Goal: Task Accomplishment & Management: Complete application form

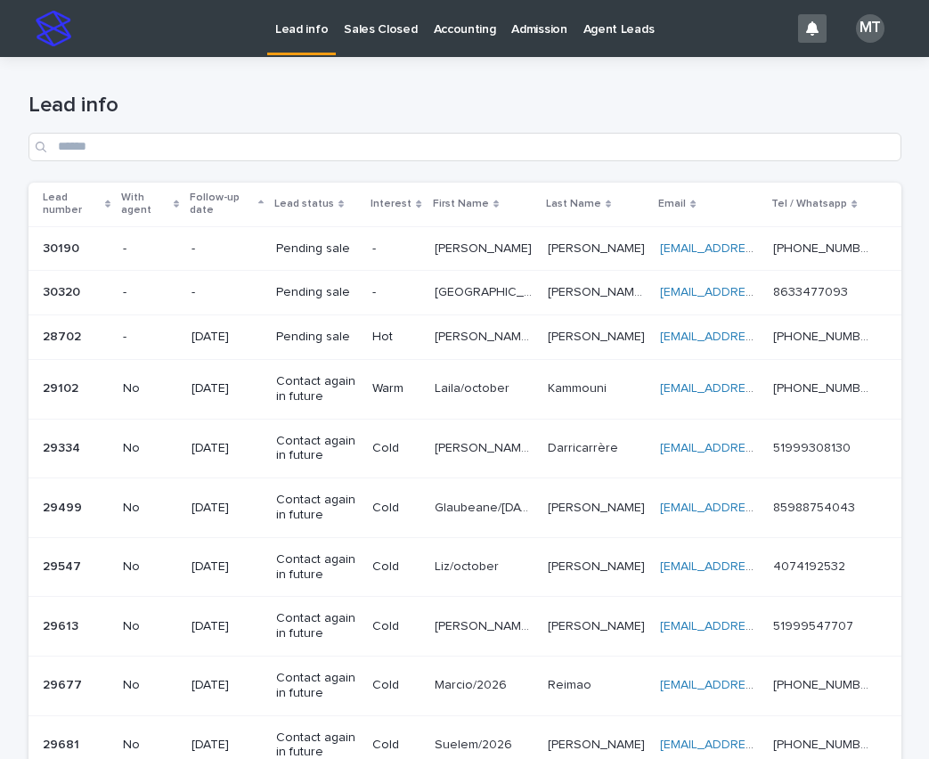
click at [284, 27] on p "Lead info" at bounding box center [301, 18] width 53 height 37
click at [347, 20] on p "Sales Closed" at bounding box center [380, 18] width 73 height 37
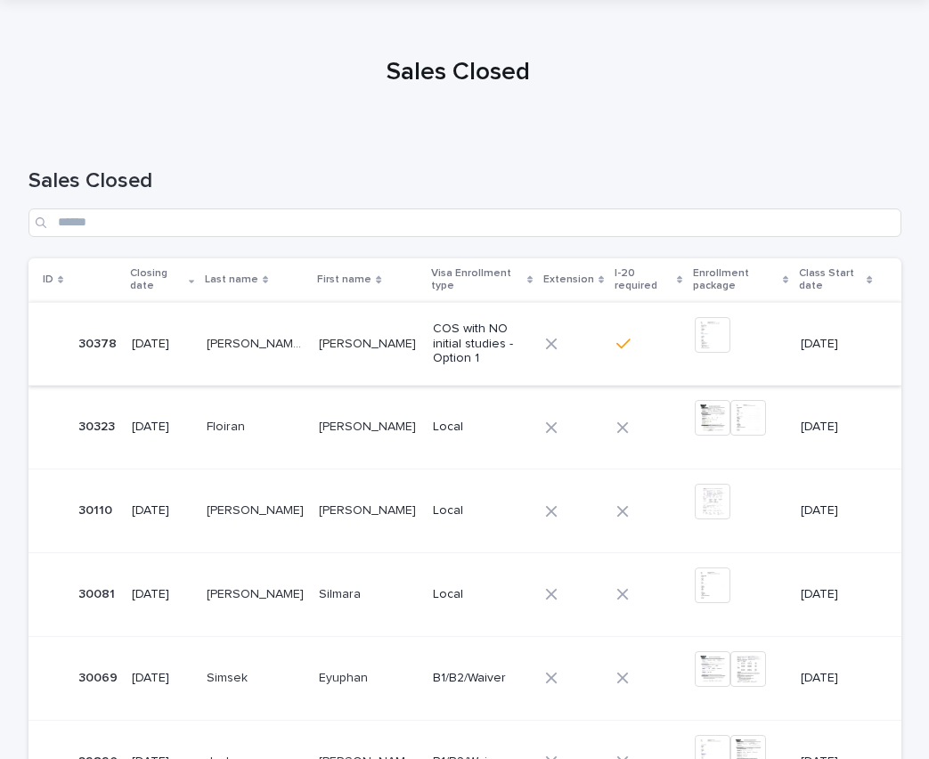
scroll to position [89, 0]
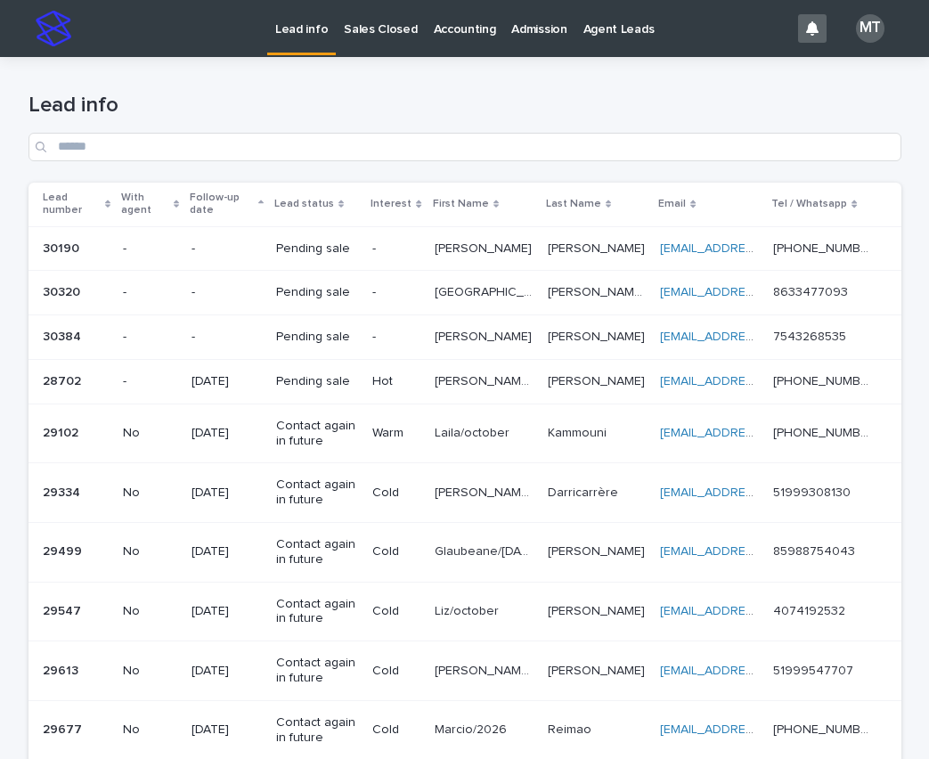
click at [514, 330] on p at bounding box center [484, 337] width 99 height 15
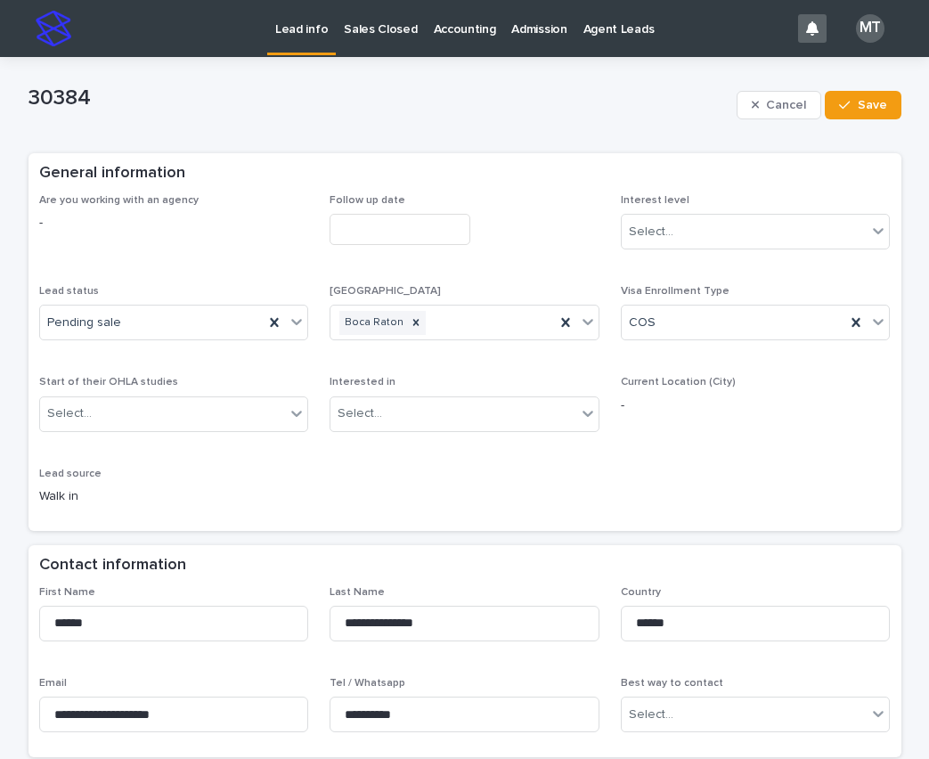
click at [402, 233] on input "text" at bounding box center [400, 229] width 141 height 31
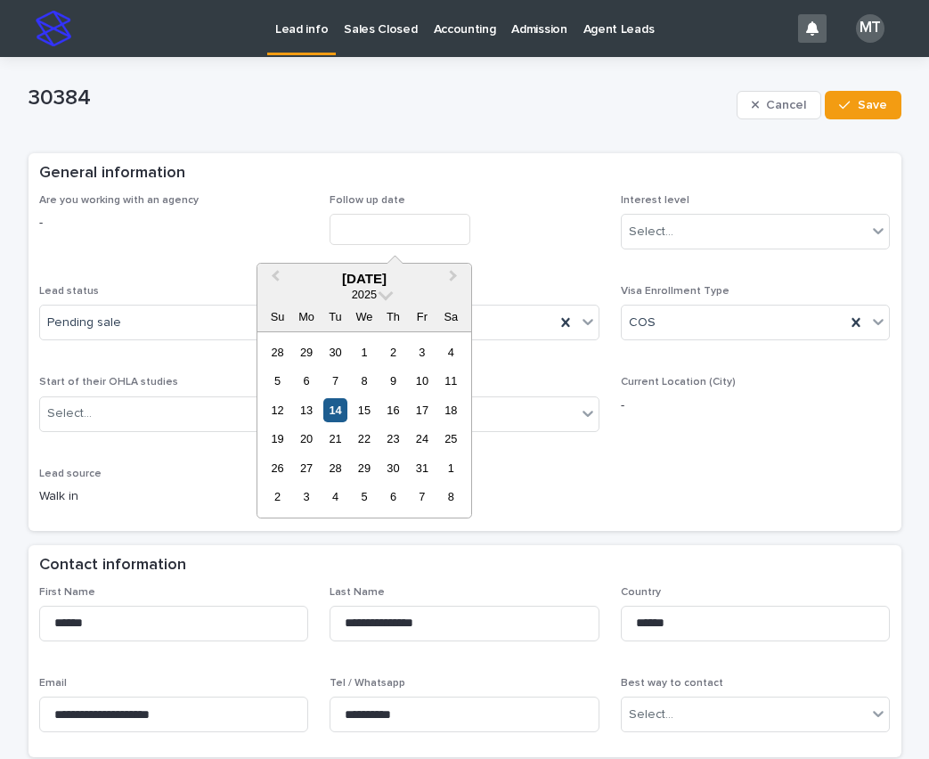
click at [339, 409] on div "14" at bounding box center [335, 410] width 24 height 24
type input "**********"
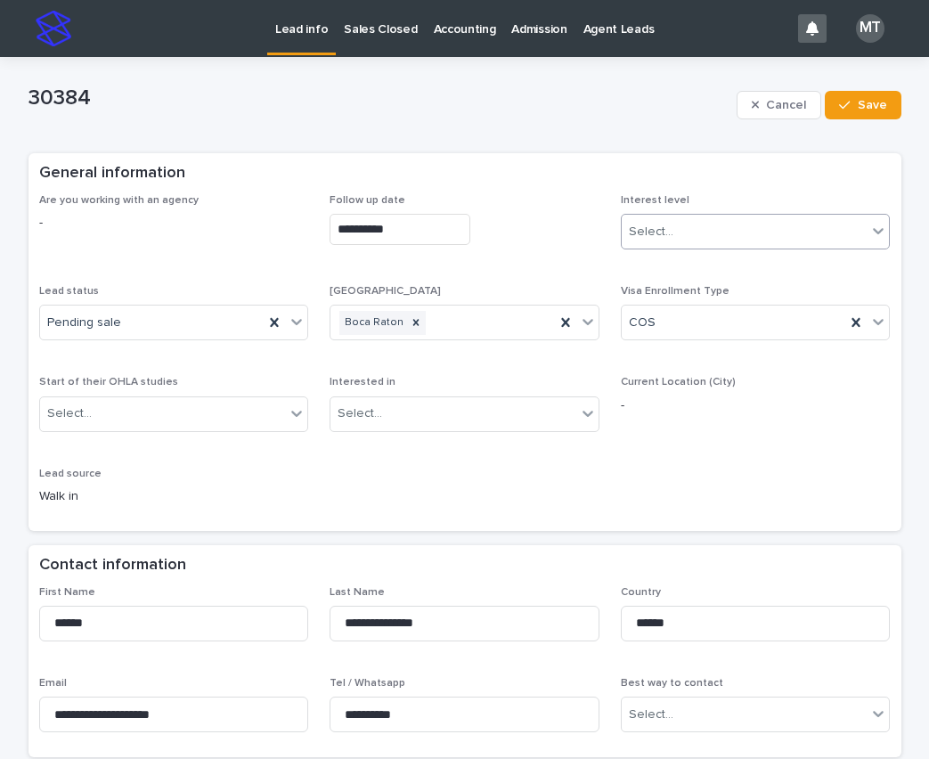
click at [655, 232] on div "Select..." at bounding box center [651, 232] width 45 height 19
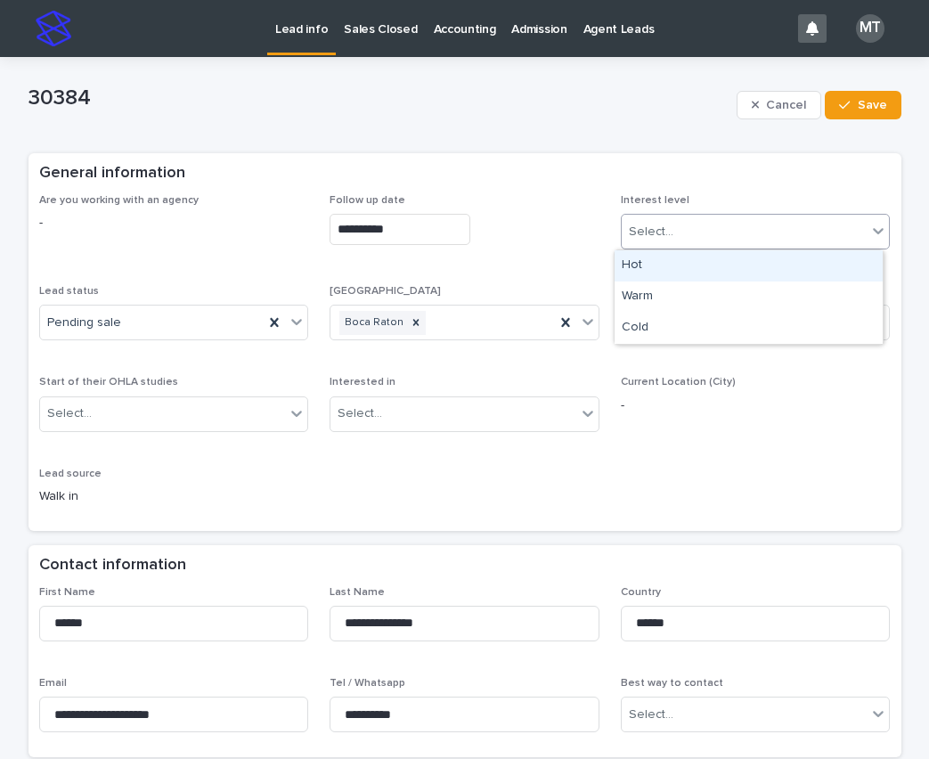
click at [637, 255] on div "Hot" at bounding box center [749, 265] width 268 height 31
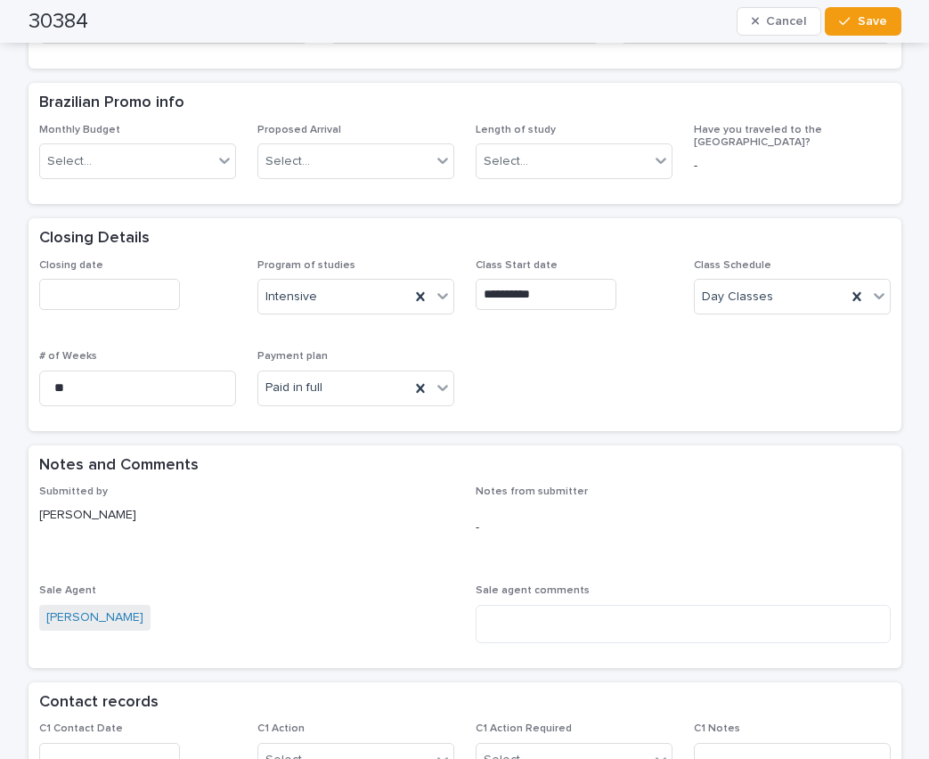
scroll to position [713, 0]
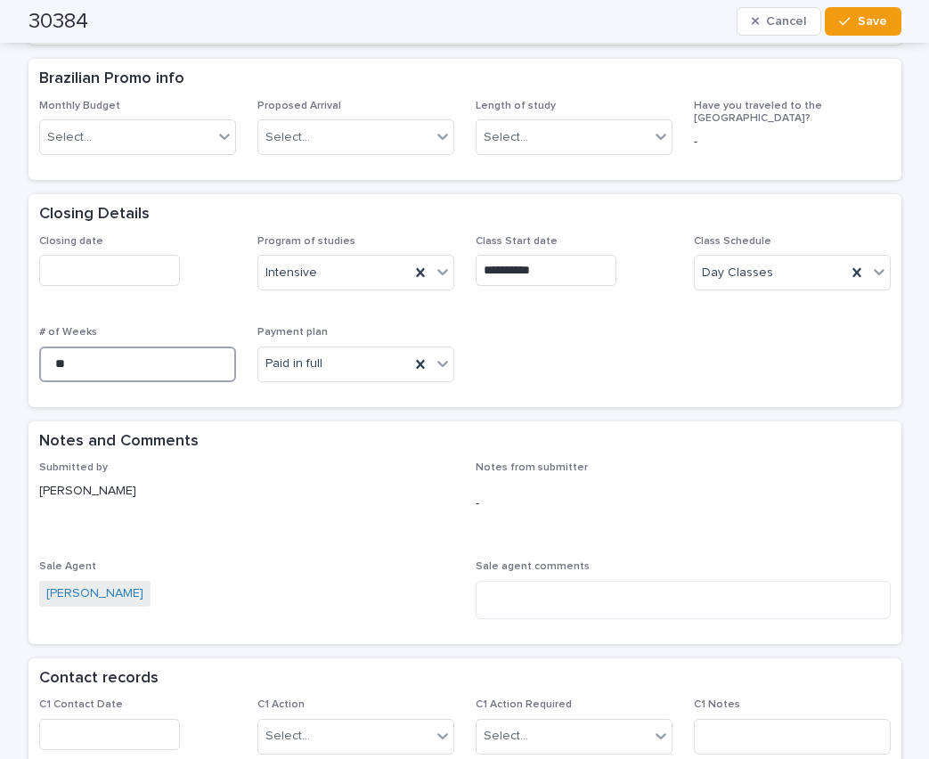
click at [149, 363] on input "**" at bounding box center [137, 364] width 197 height 36
type input "*"
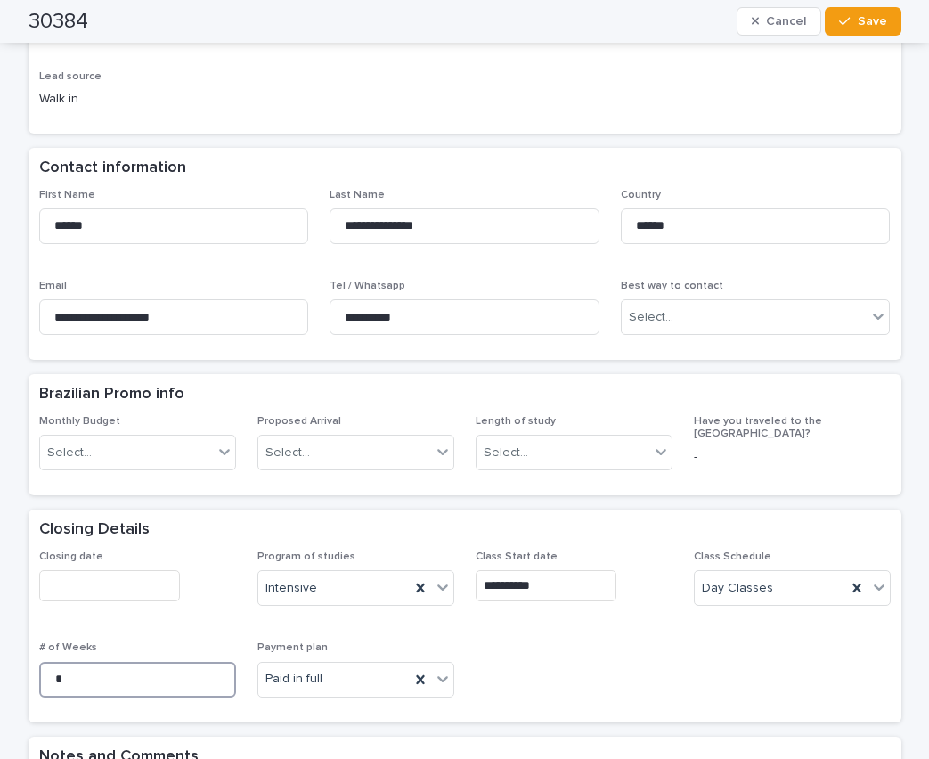
scroll to position [356, 0]
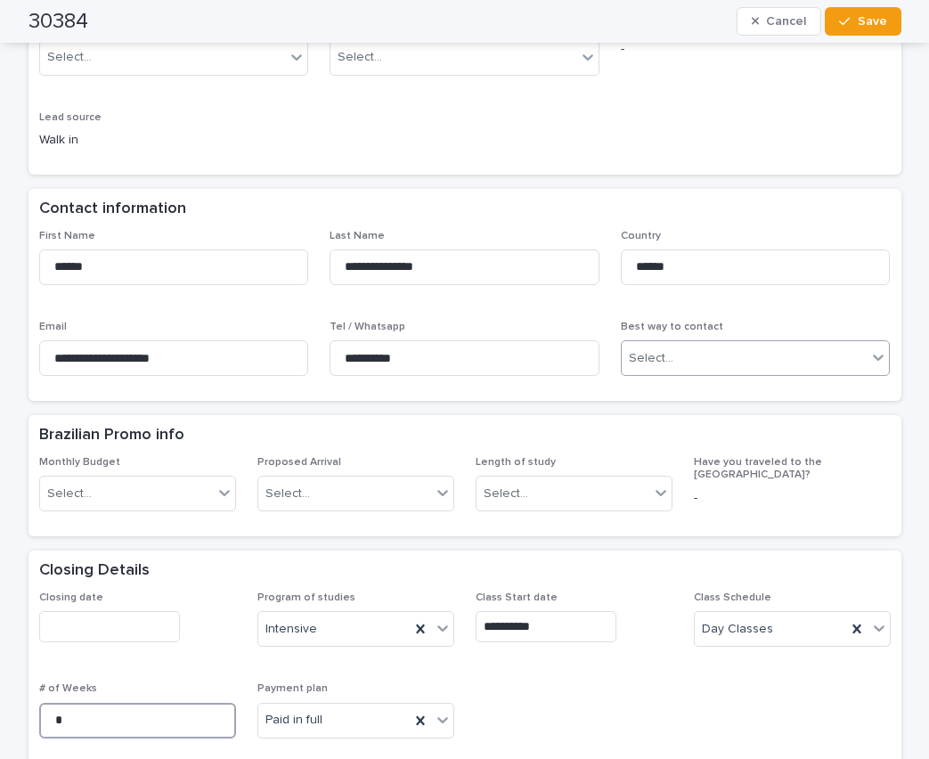
type input "*"
click at [662, 350] on div "Select..." at bounding box center [651, 358] width 45 height 19
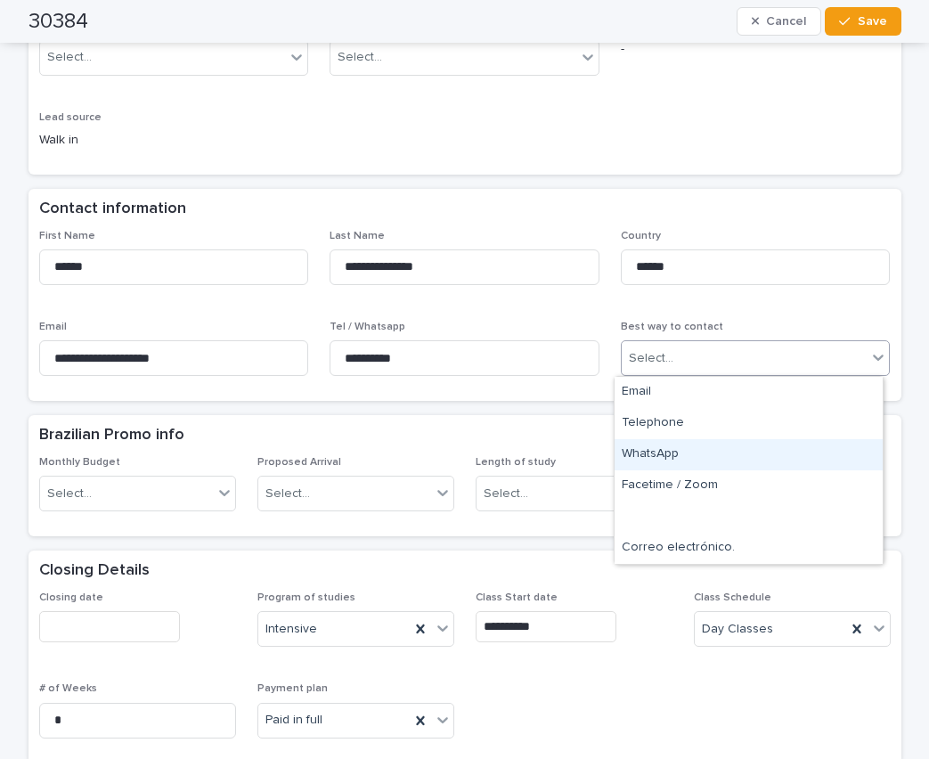
click at [655, 446] on div "WhatsApp" at bounding box center [749, 454] width 268 height 31
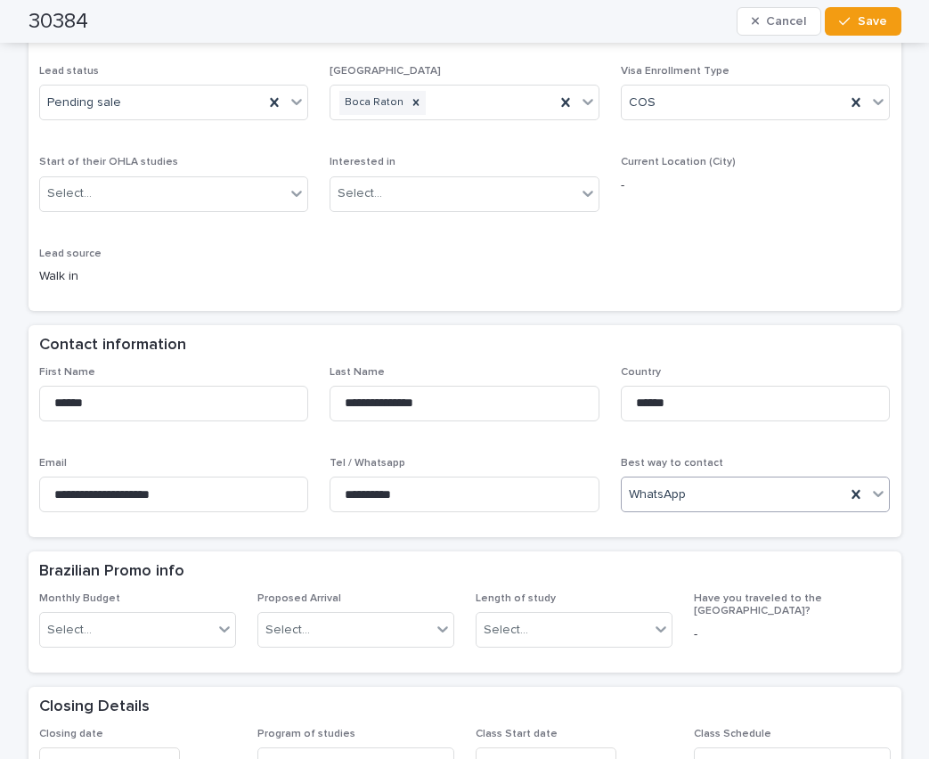
scroll to position [0, 0]
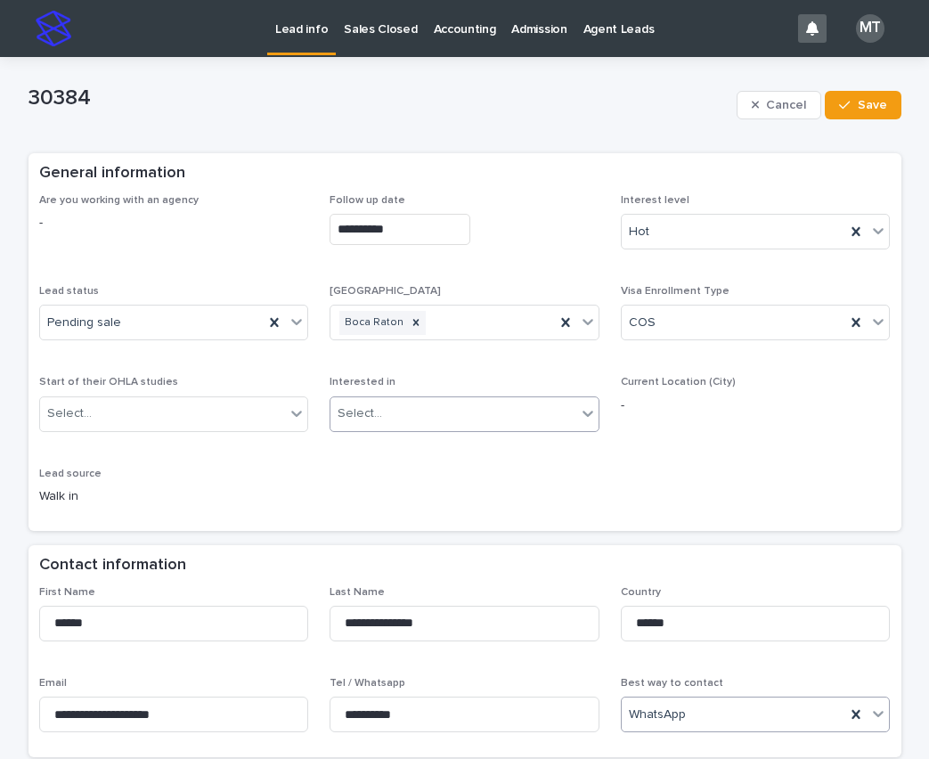
click at [366, 419] on div "Select..." at bounding box center [360, 413] width 45 height 19
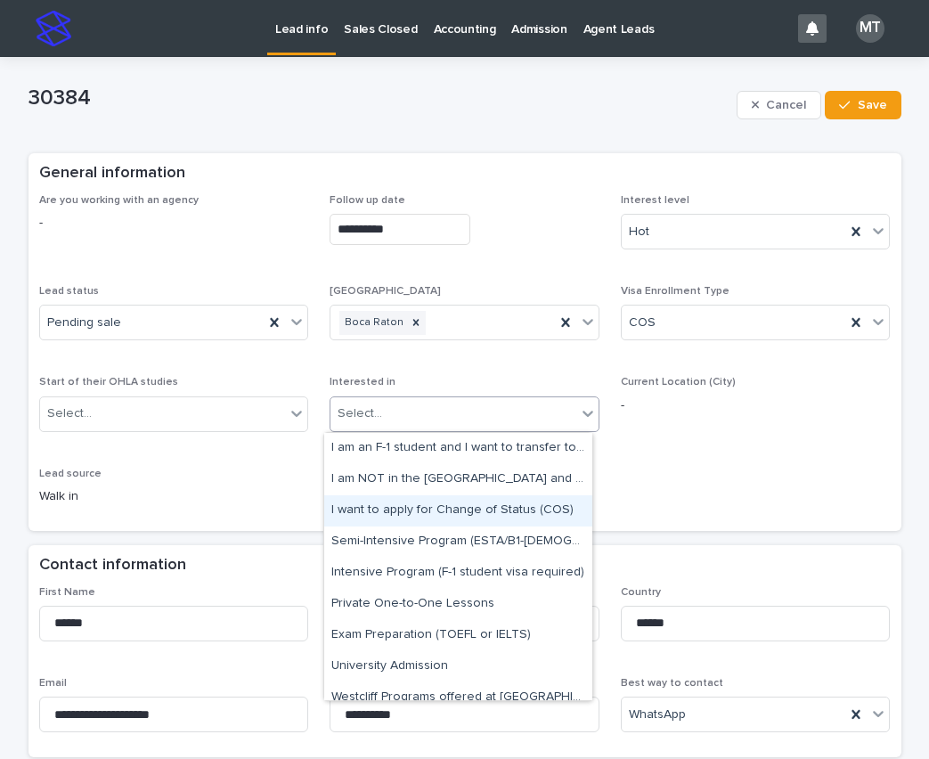
drag, startPoint x: 437, startPoint y: 529, endPoint x: 384, endPoint y: 504, distance: 59.0
click at [449, 514] on div "I want to apply for Change of Status (COS)" at bounding box center [458, 510] width 268 height 31
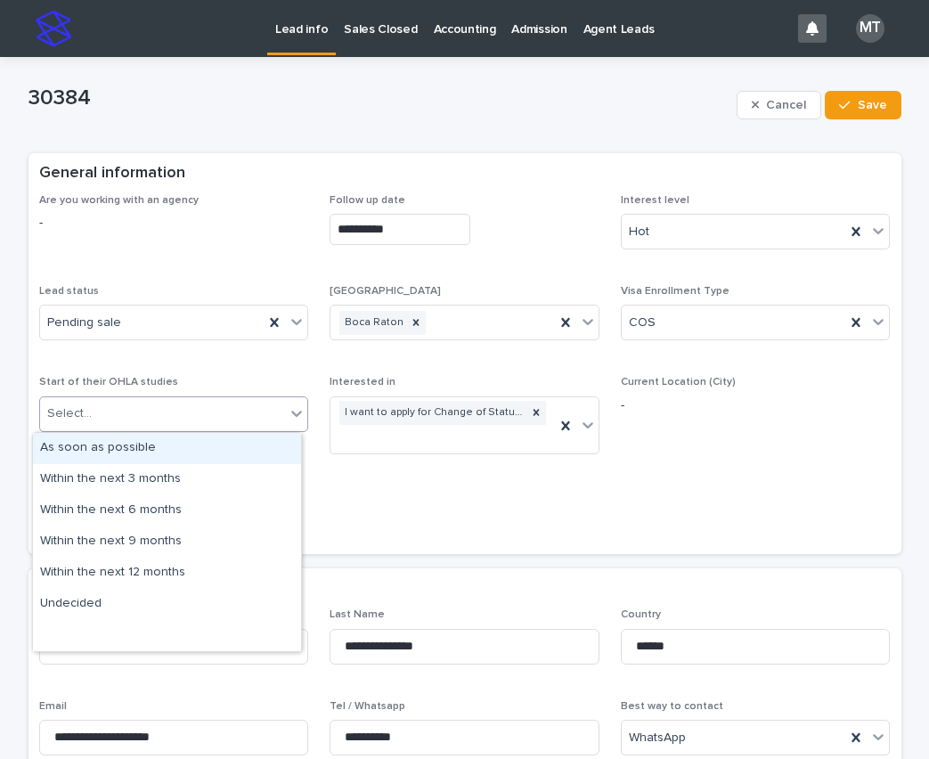
click at [137, 415] on div "Select..." at bounding box center [163, 413] width 246 height 29
click at [129, 450] on div "As soon as possible" at bounding box center [167, 448] width 268 height 31
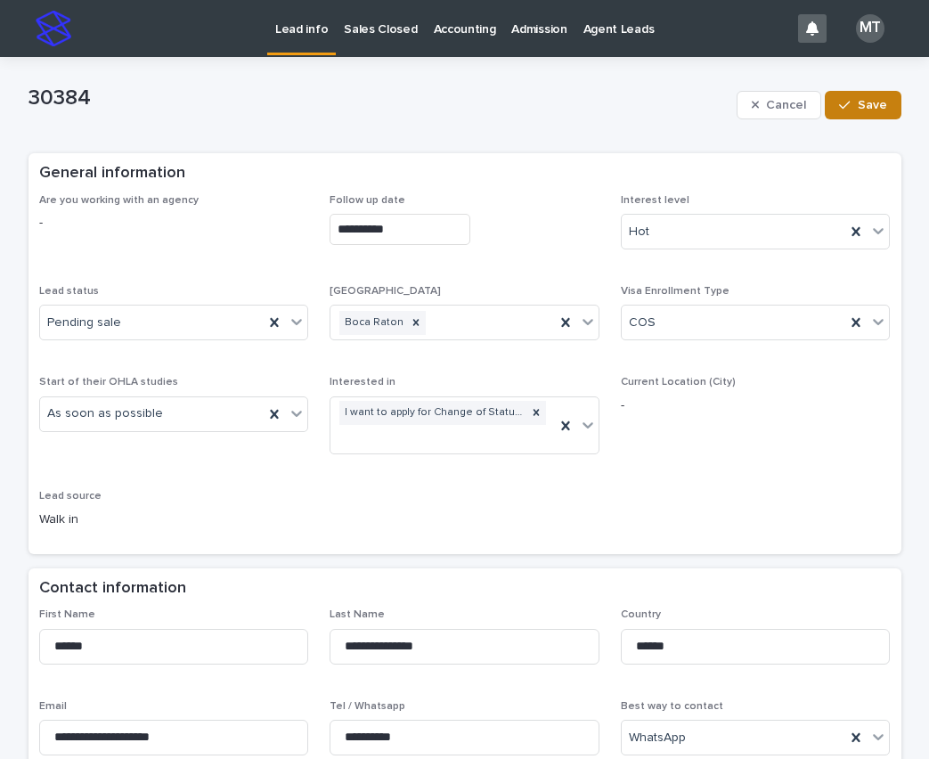
click at [868, 106] on span "Save" at bounding box center [872, 105] width 29 height 12
